Goal: Task Accomplishment & Management: Use online tool/utility

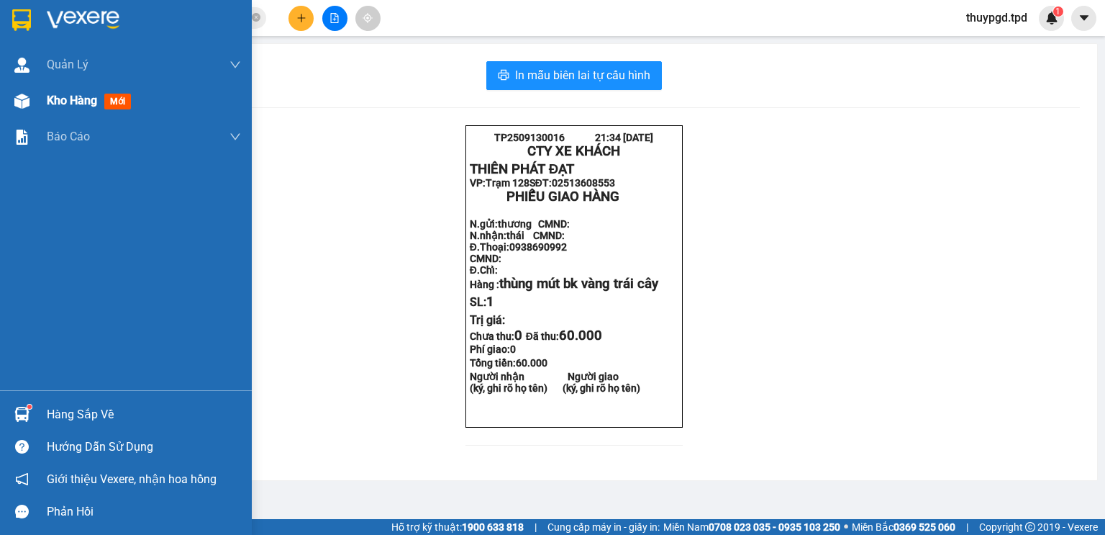
click at [112, 104] on span "mới" at bounding box center [117, 102] width 27 height 16
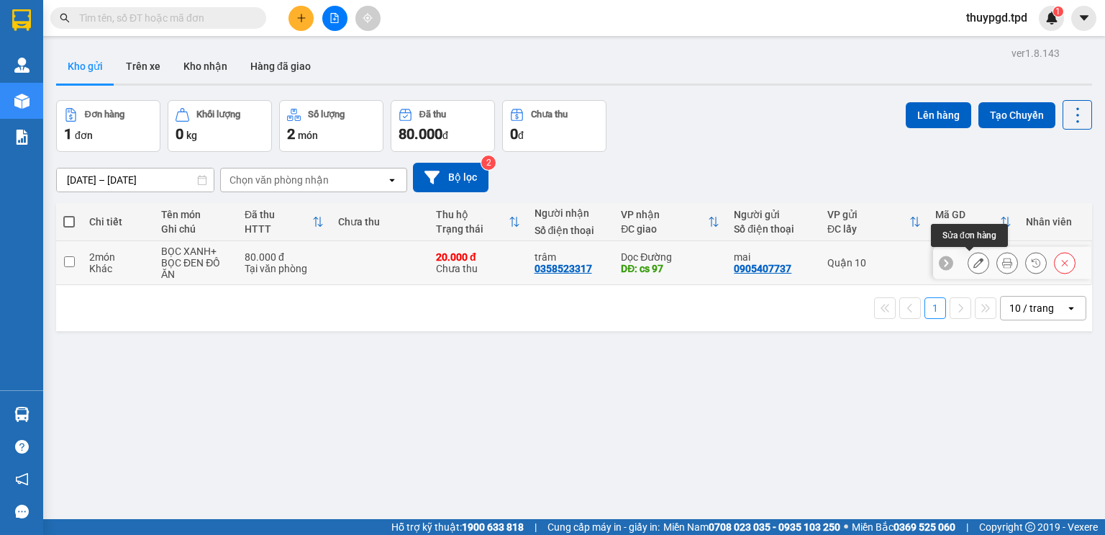
click at [1002, 267] on icon at bounding box center [1007, 263] width 10 height 10
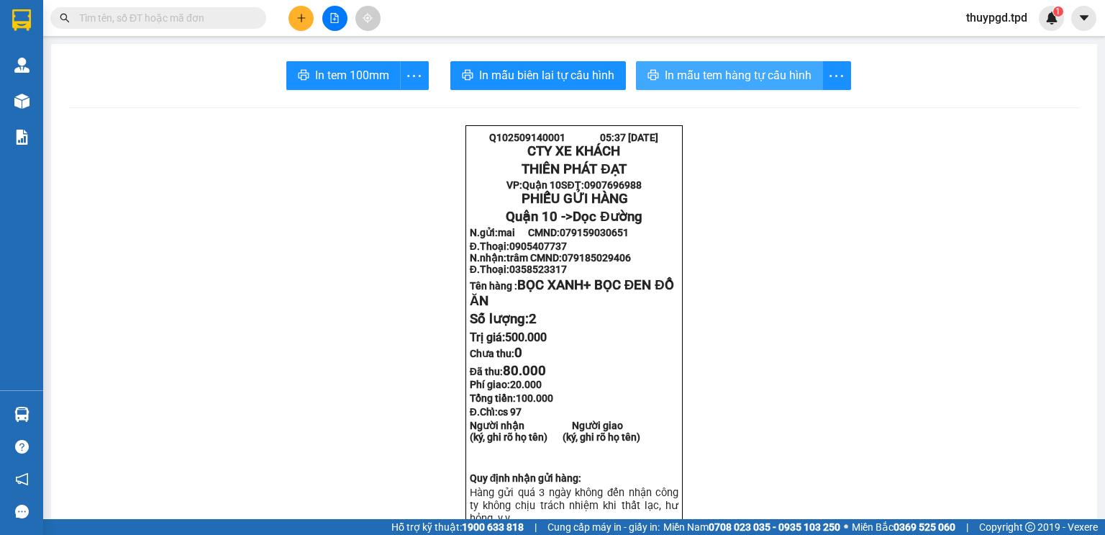
click at [726, 76] on span "In mẫu tem hàng tự cấu hình" at bounding box center [738, 75] width 147 height 18
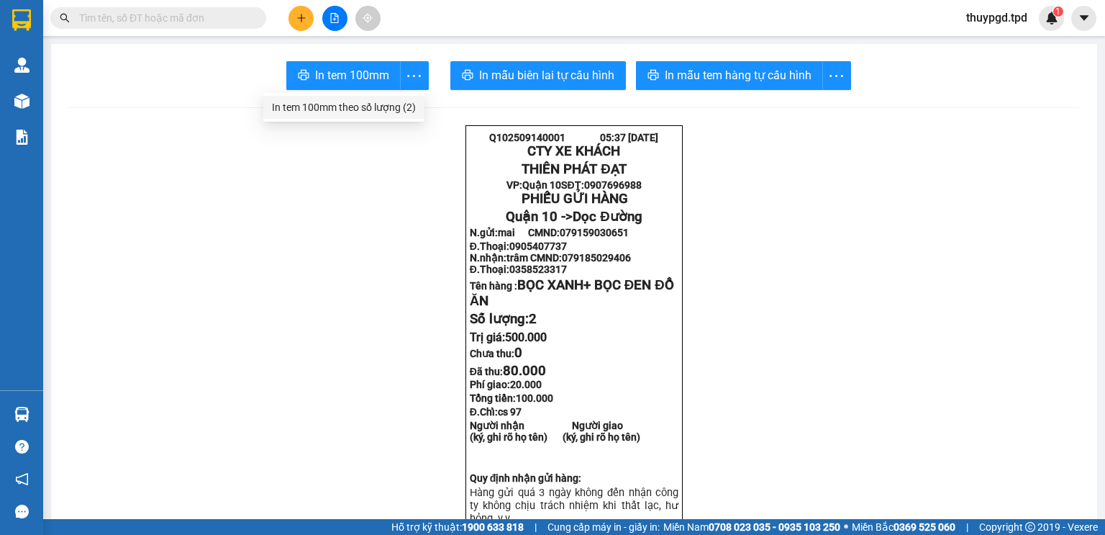
click at [409, 106] on div "In tem 100mm theo số lượng (2)" at bounding box center [344, 107] width 144 height 16
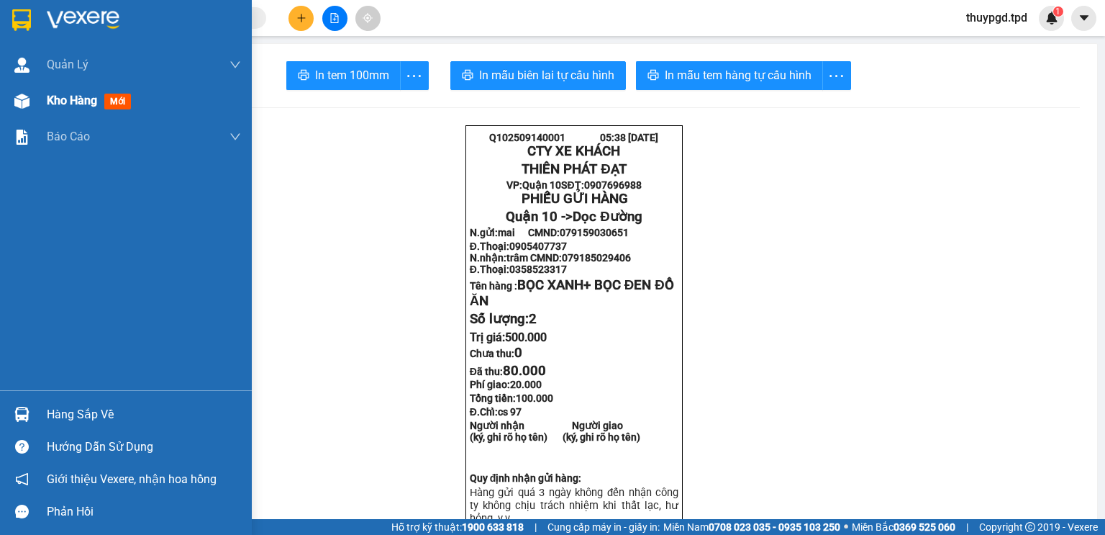
click at [111, 101] on span "mới" at bounding box center [117, 102] width 27 height 16
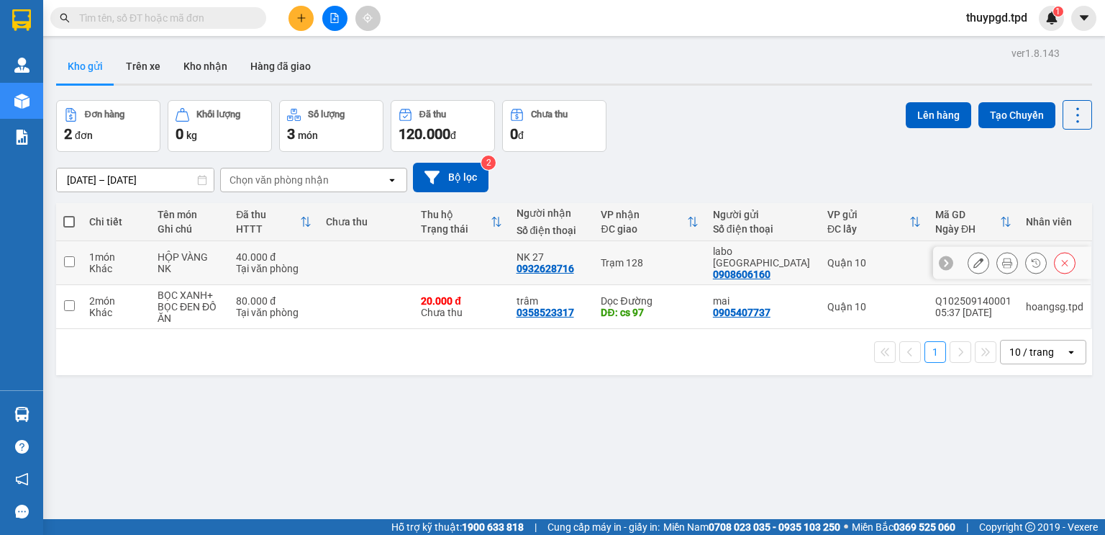
click at [997, 250] on button at bounding box center [1007, 262] width 20 height 25
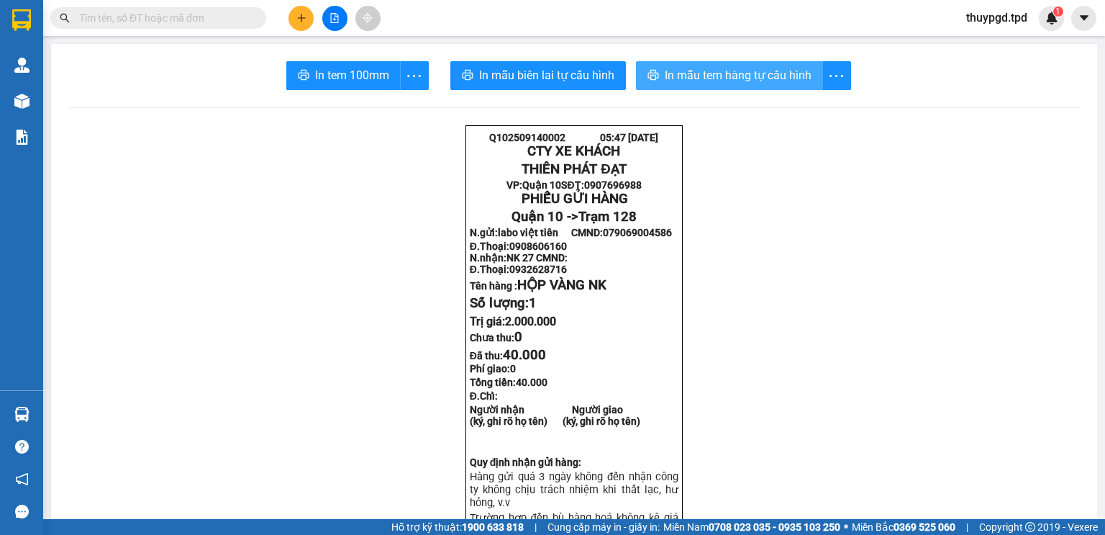
click at [790, 78] on span "In mẫu tem hàng tự cấu hình" at bounding box center [738, 75] width 147 height 18
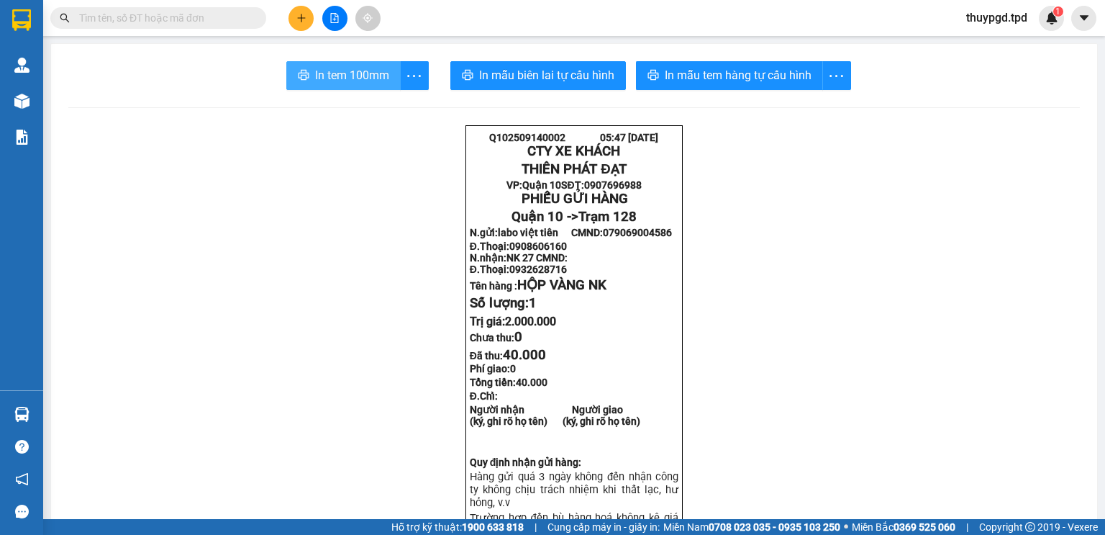
click at [360, 72] on span "In tem 100mm" at bounding box center [352, 75] width 74 height 18
